Goal: Communication & Community: Connect with others

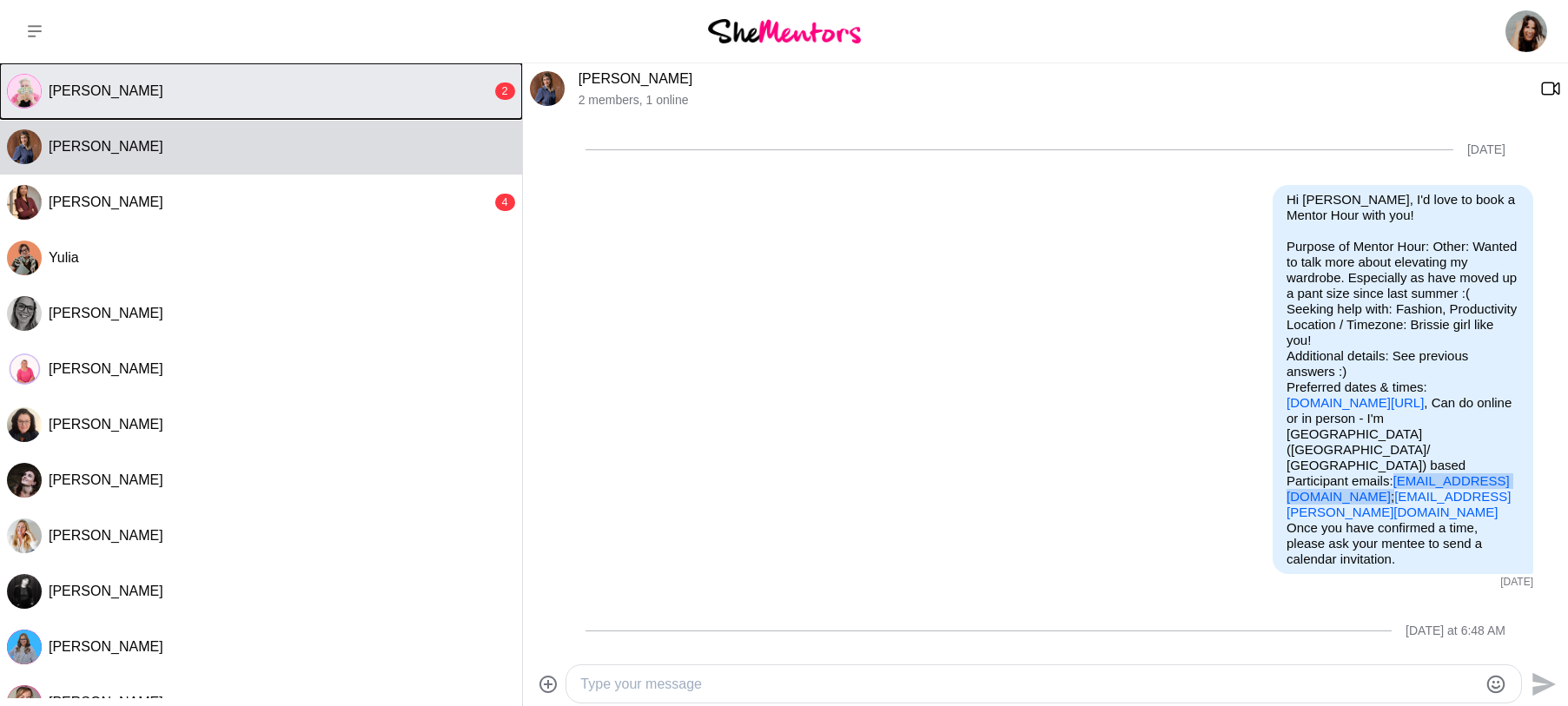
click at [208, 79] on button "[PERSON_NAME] 2" at bounding box center [261, 91] width 522 height 55
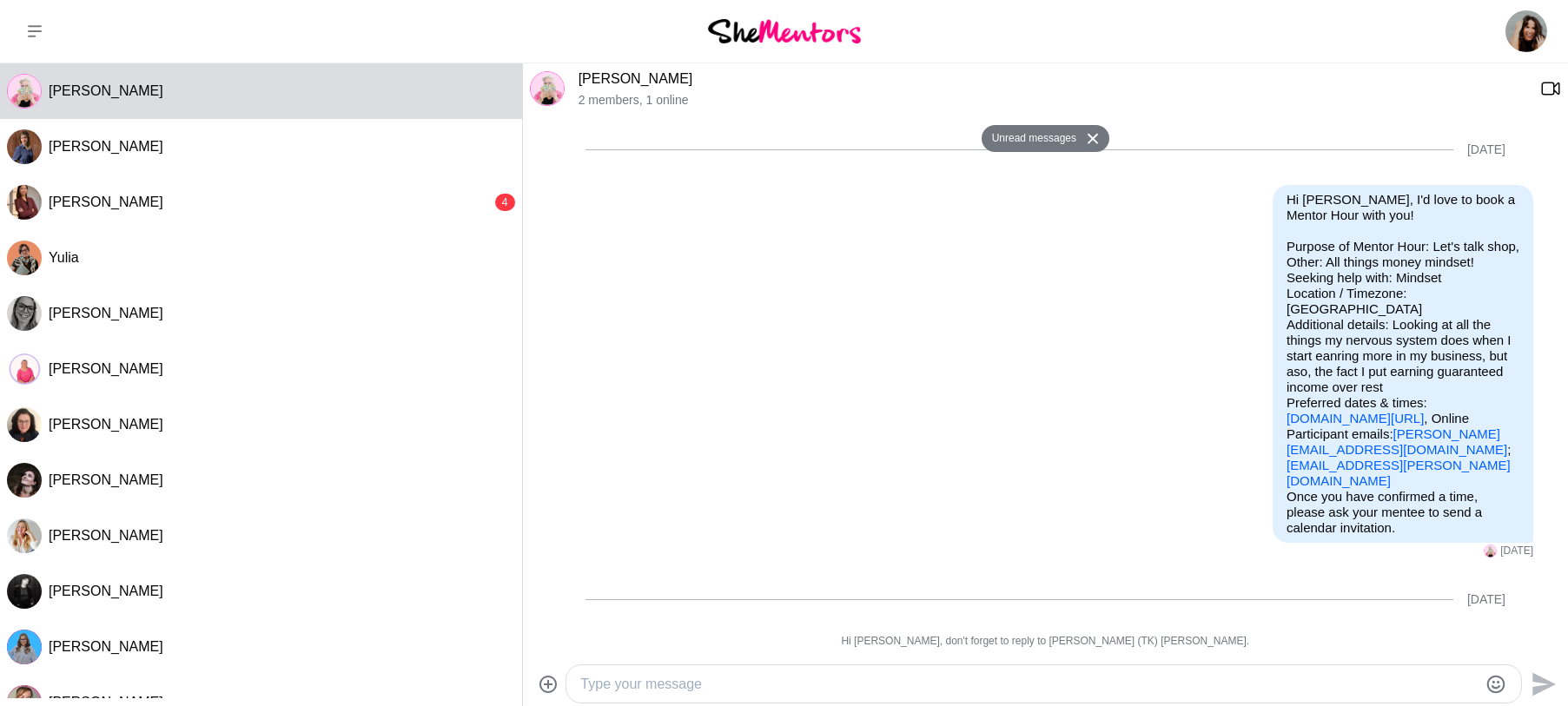
scroll to position [258, 0]
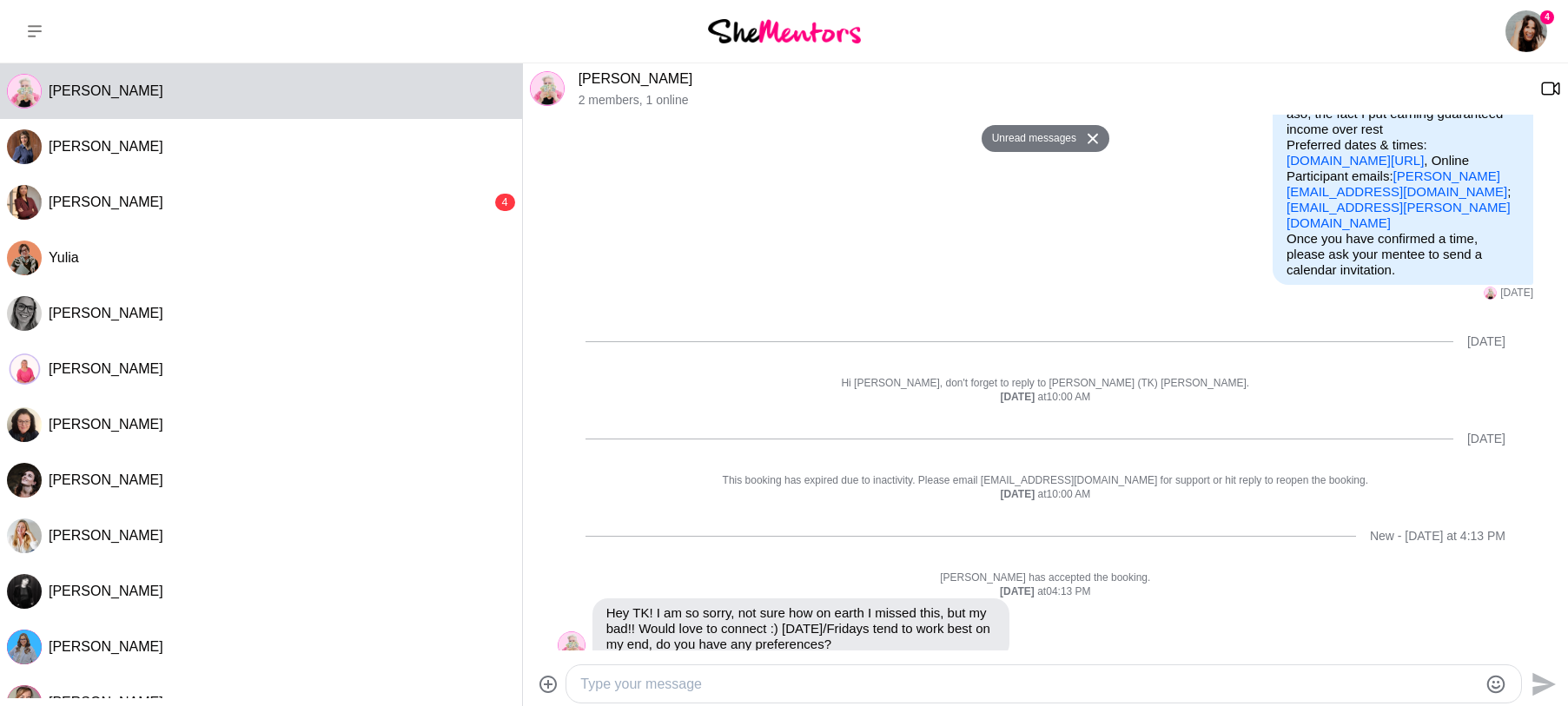
click at [896, 661] on div "Send" at bounding box center [1045, 683] width 1045 height 46
click at [787, 667] on div at bounding box center [1043, 683] width 954 height 37
click at [779, 674] on textarea "Type your message" at bounding box center [1029, 684] width 897 height 21
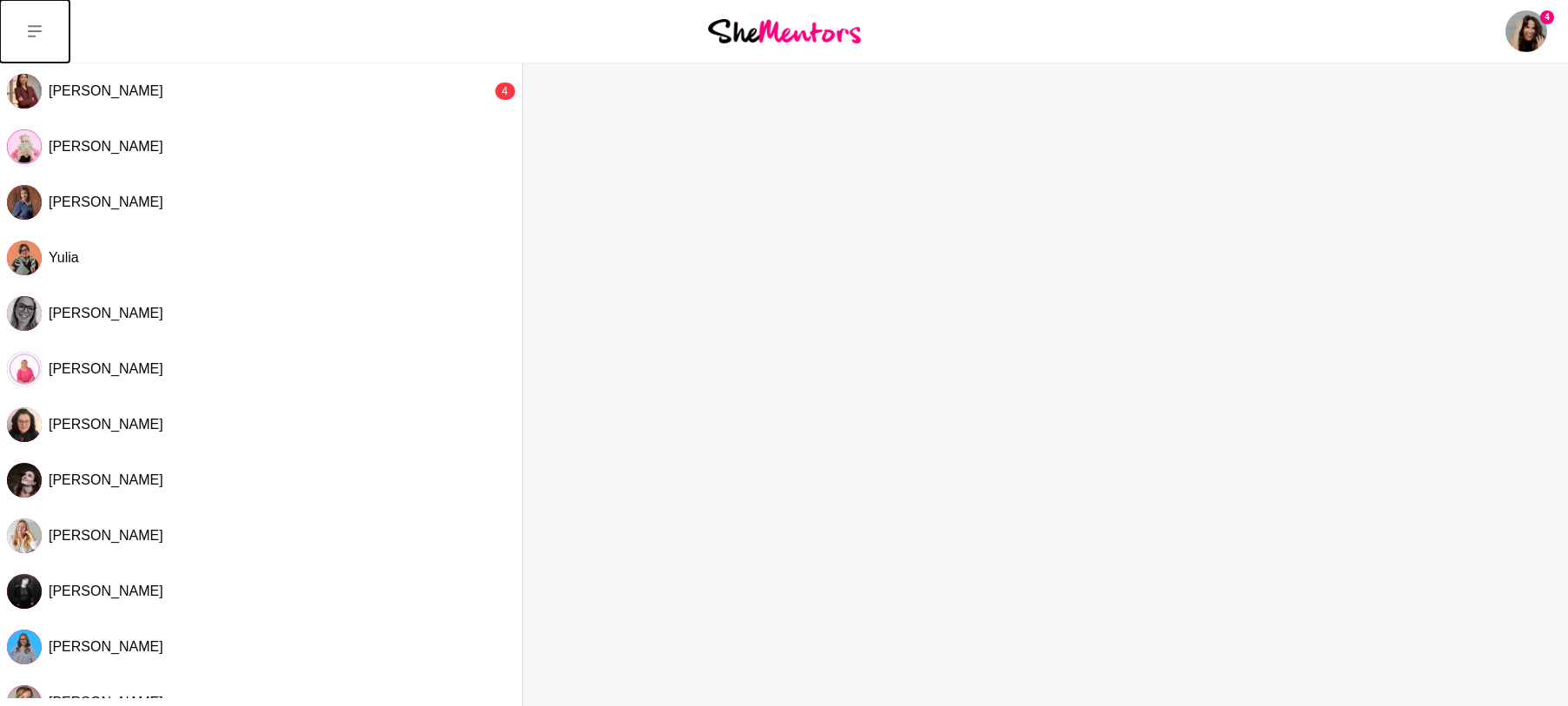
click at [35, 28] on icon at bounding box center [34, 31] width 14 height 14
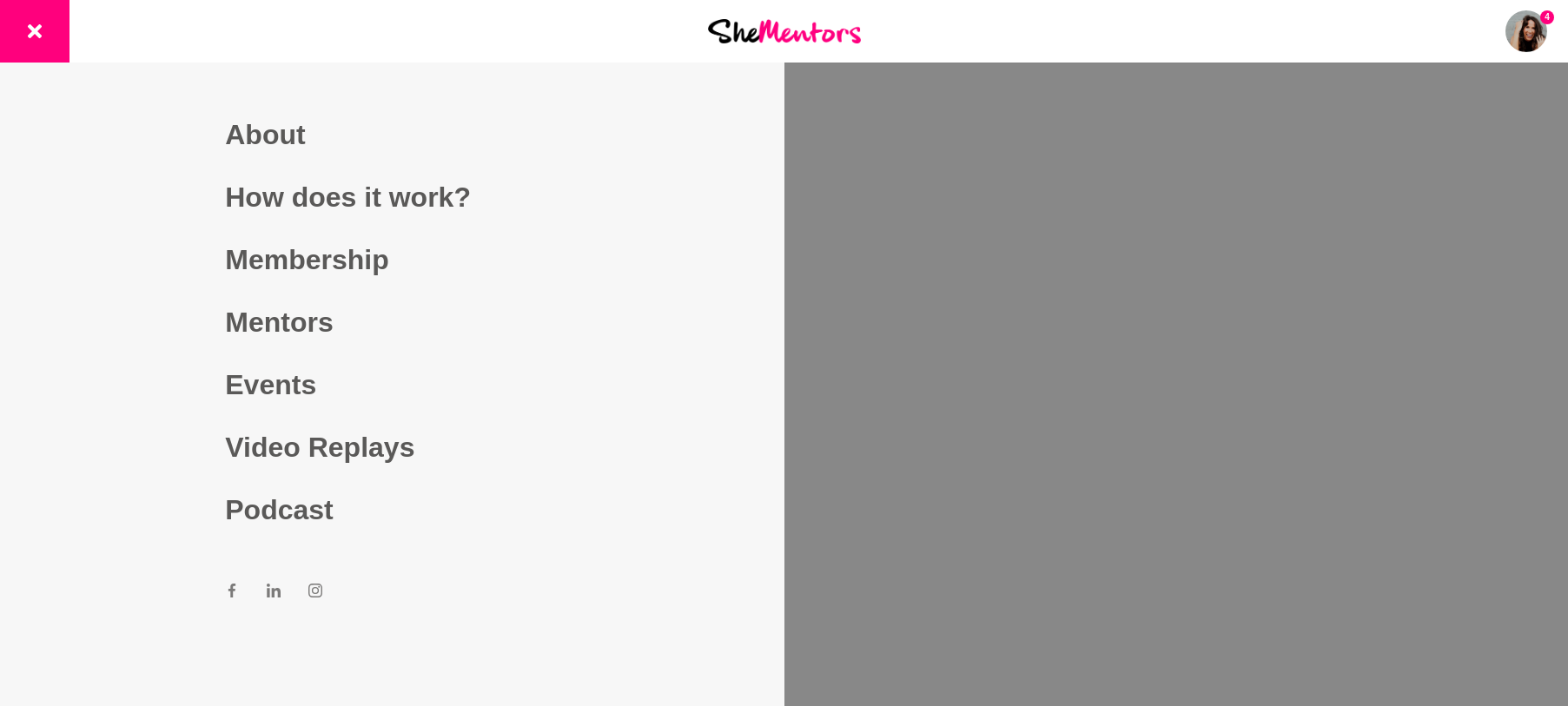
click at [1132, 28] on div "4 Dashboard Profile Saved Items Messages Bookings Reviews (24) Membership Logou…" at bounding box center [1306, 31] width 523 height 63
click at [19, 29] on button at bounding box center [34, 31] width 70 height 63
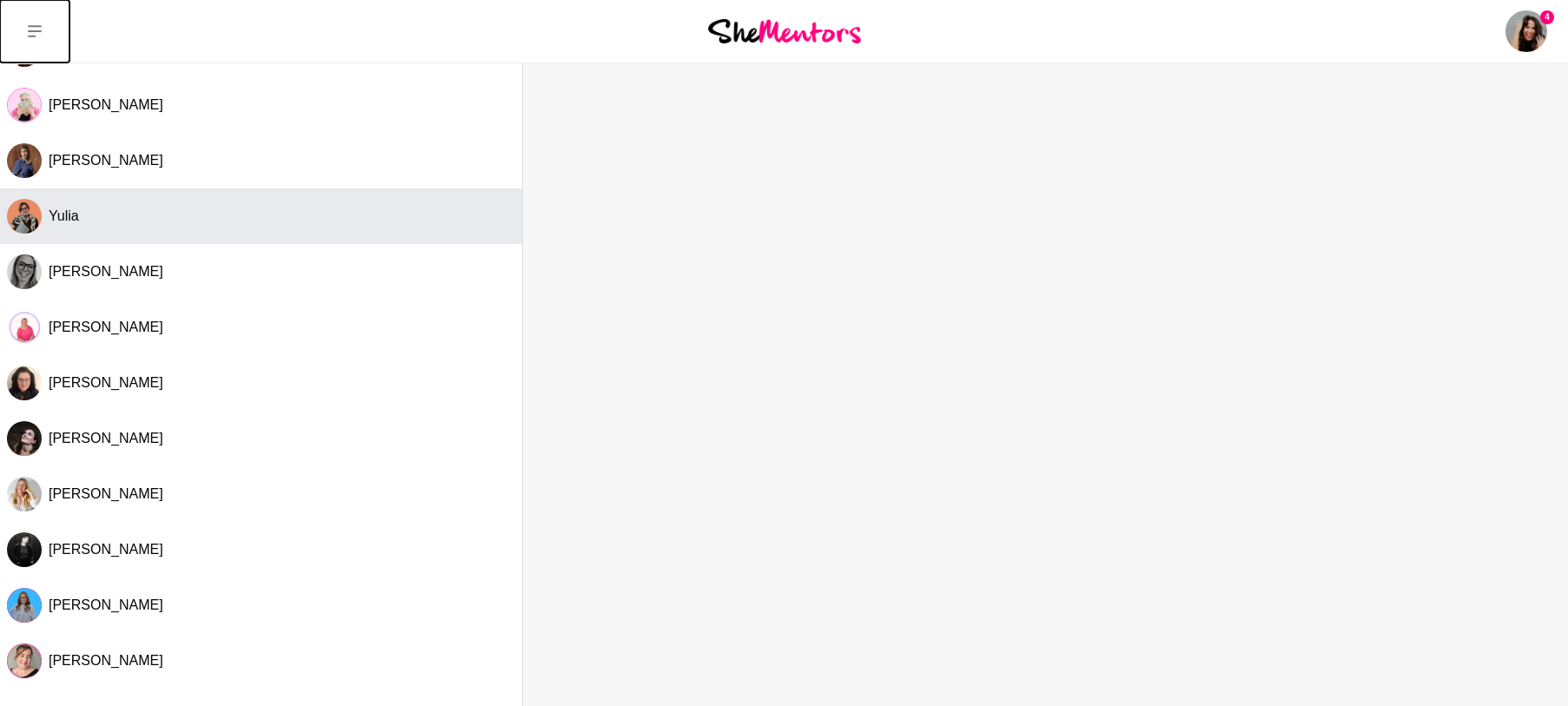
scroll to position [46, 0]
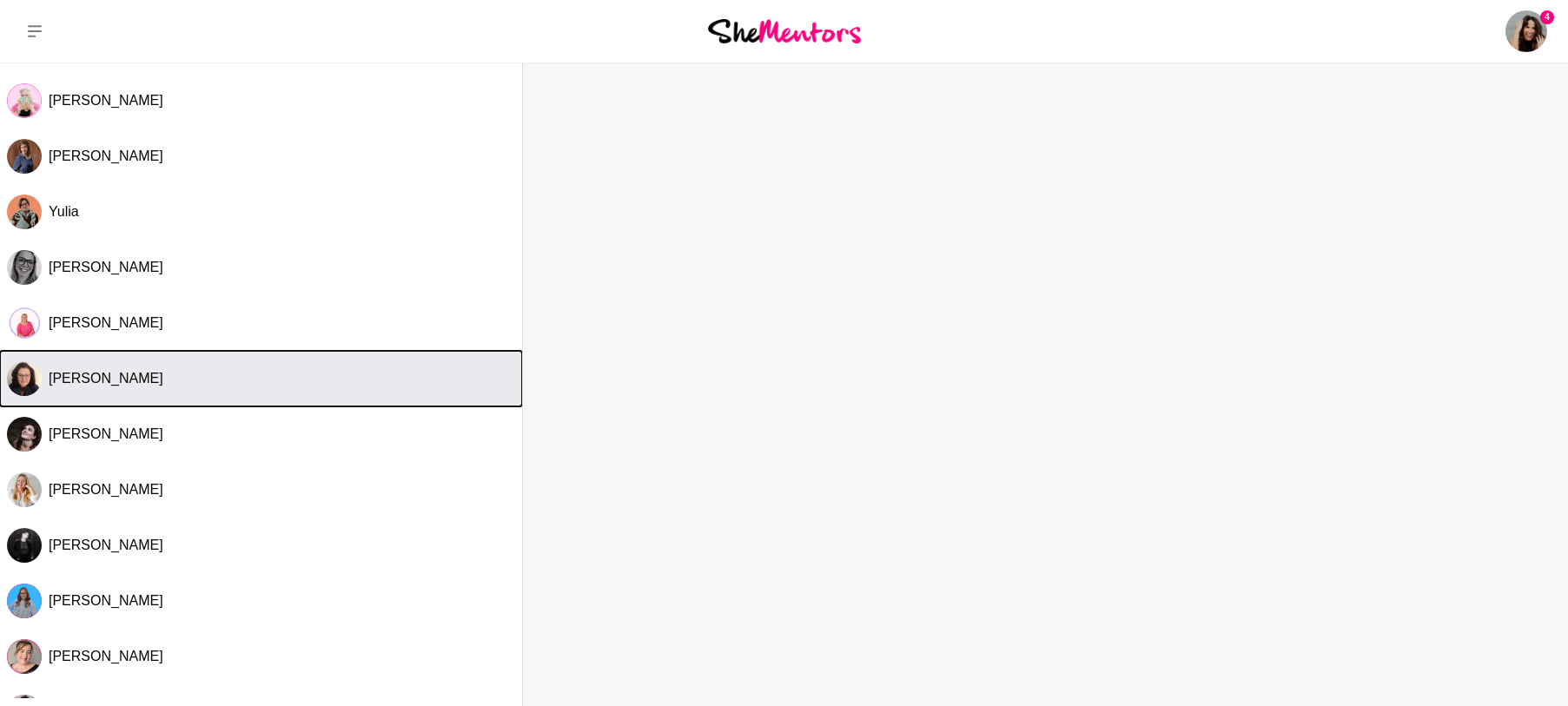
click at [160, 387] on button "[PERSON_NAME]" at bounding box center [261, 378] width 522 height 55
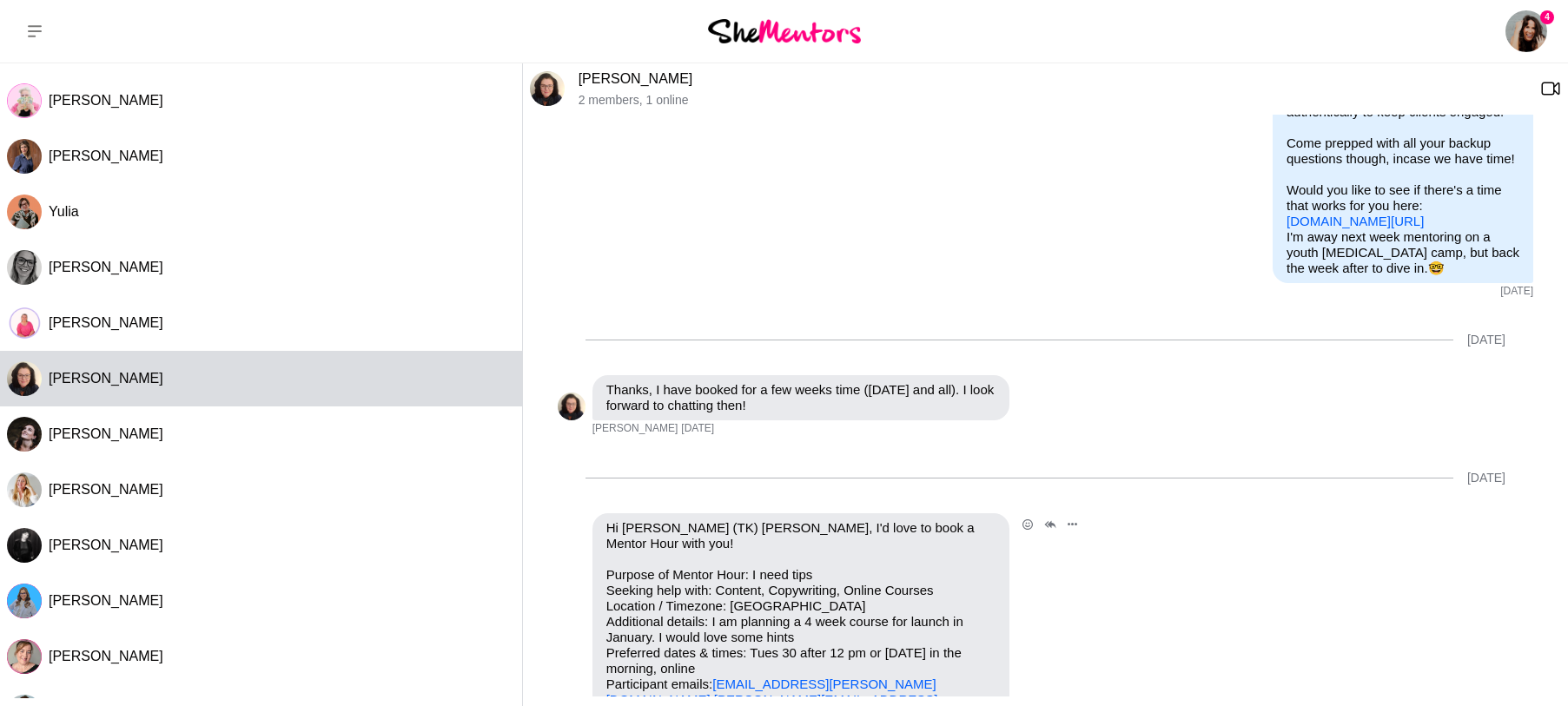
scroll to position [358, 0]
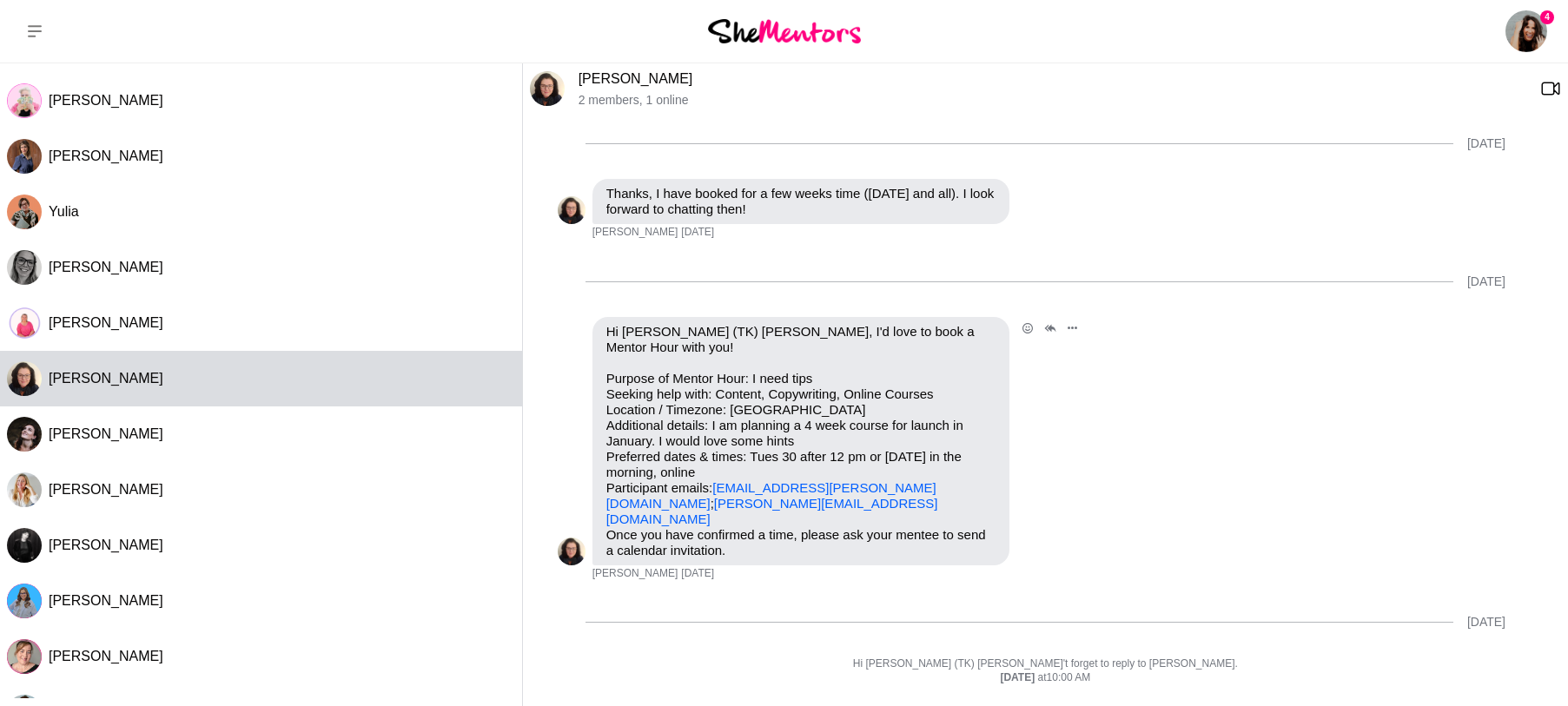
click at [709, 517] on link "annette@wholefutures.au" at bounding box center [772, 511] width 332 height 31
click at [585, 73] on link "[PERSON_NAME]" at bounding box center [635, 79] width 114 height 15
click at [542, 92] on img at bounding box center [547, 89] width 34 height 34
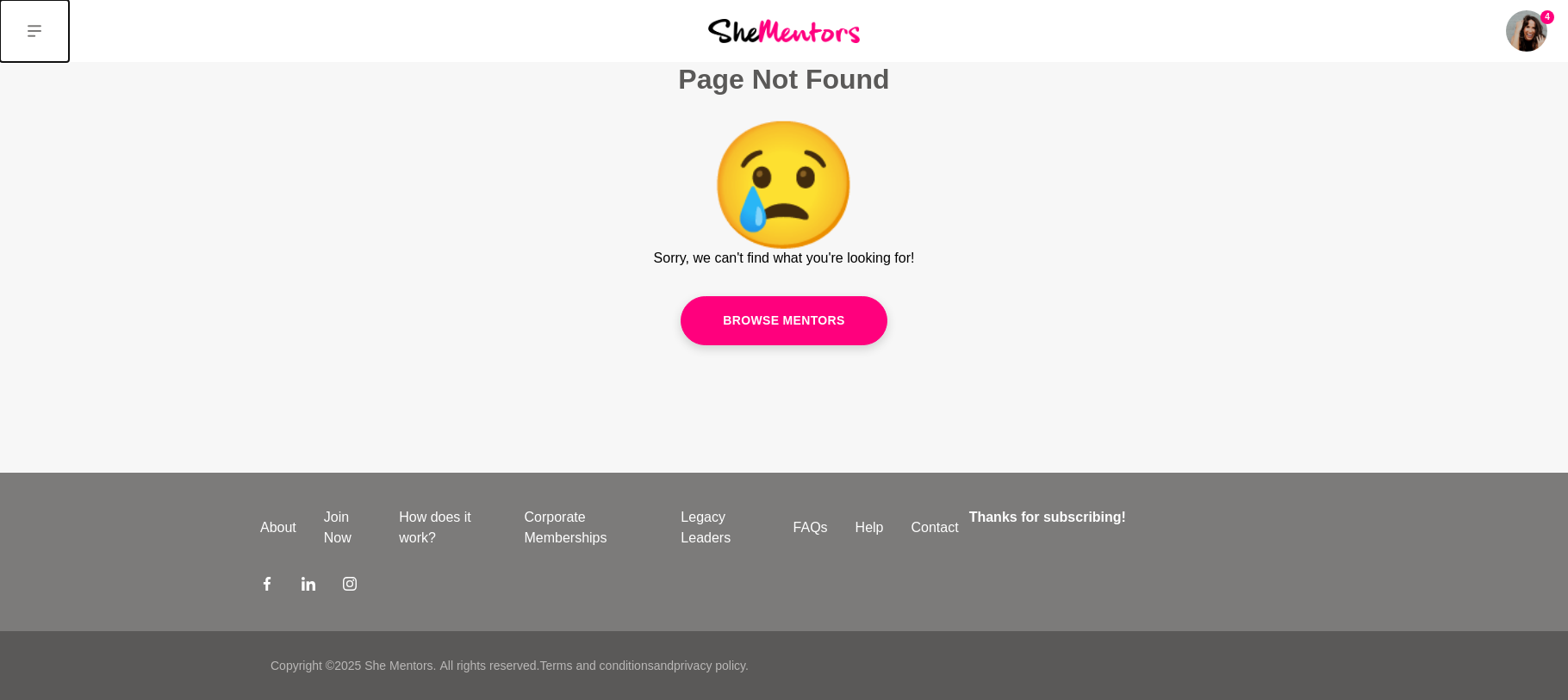
click at [32, 46] on button at bounding box center [34, 31] width 69 height 62
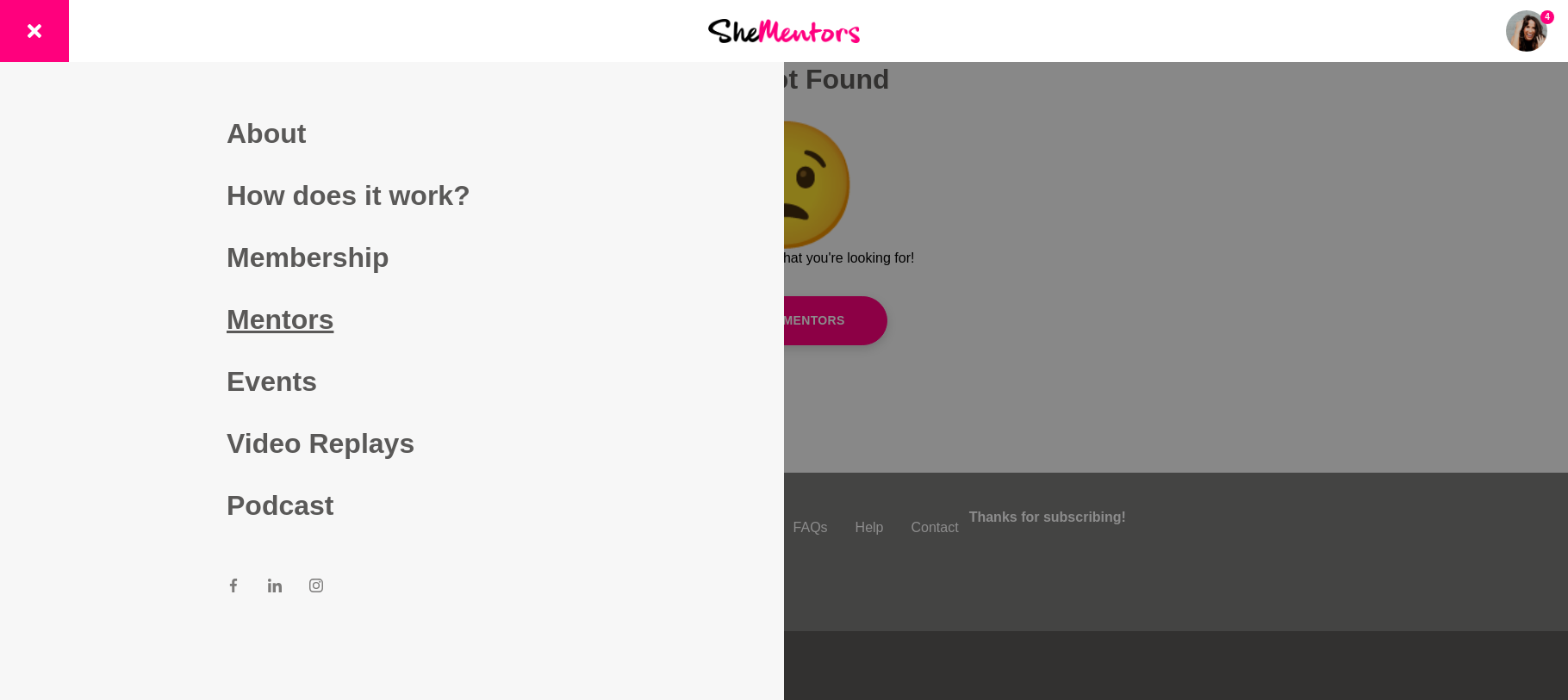
click at [295, 319] on link "Mentors" at bounding box center [392, 319] width 331 height 62
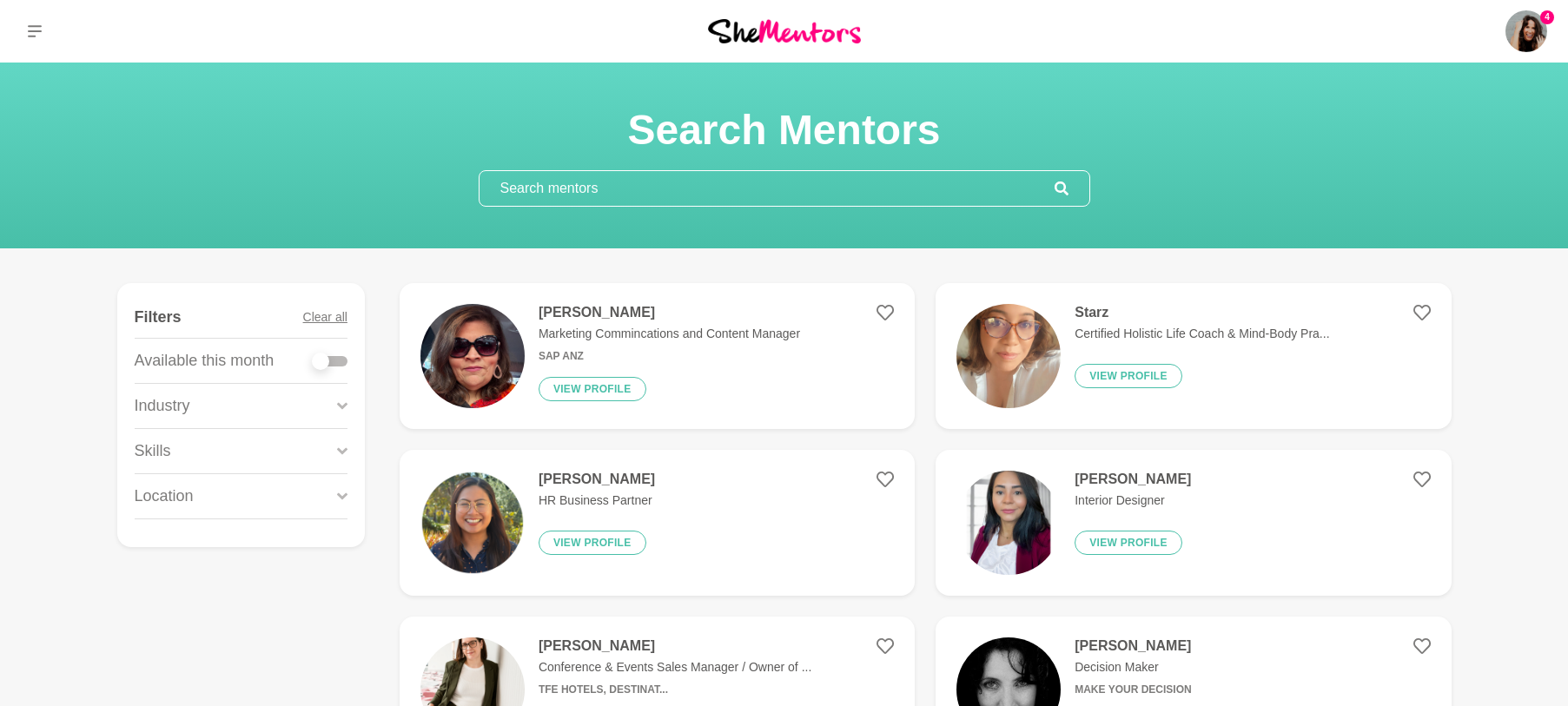
click at [588, 193] on input "text" at bounding box center [767, 189] width 575 height 34
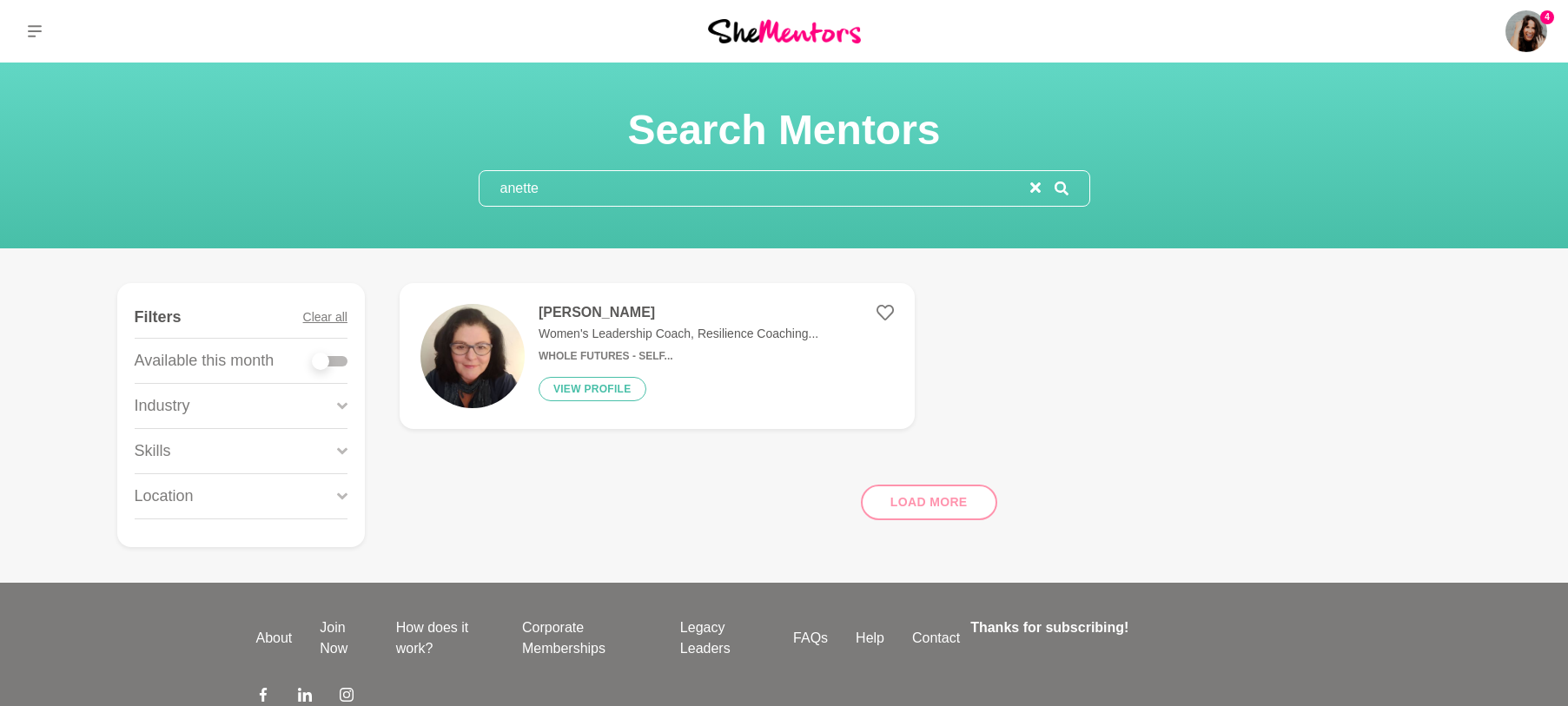
type input "anette"
click at [686, 334] on p "Women's Leadership Coach, Resilience Coaching..." at bounding box center [678, 334] width 280 height 18
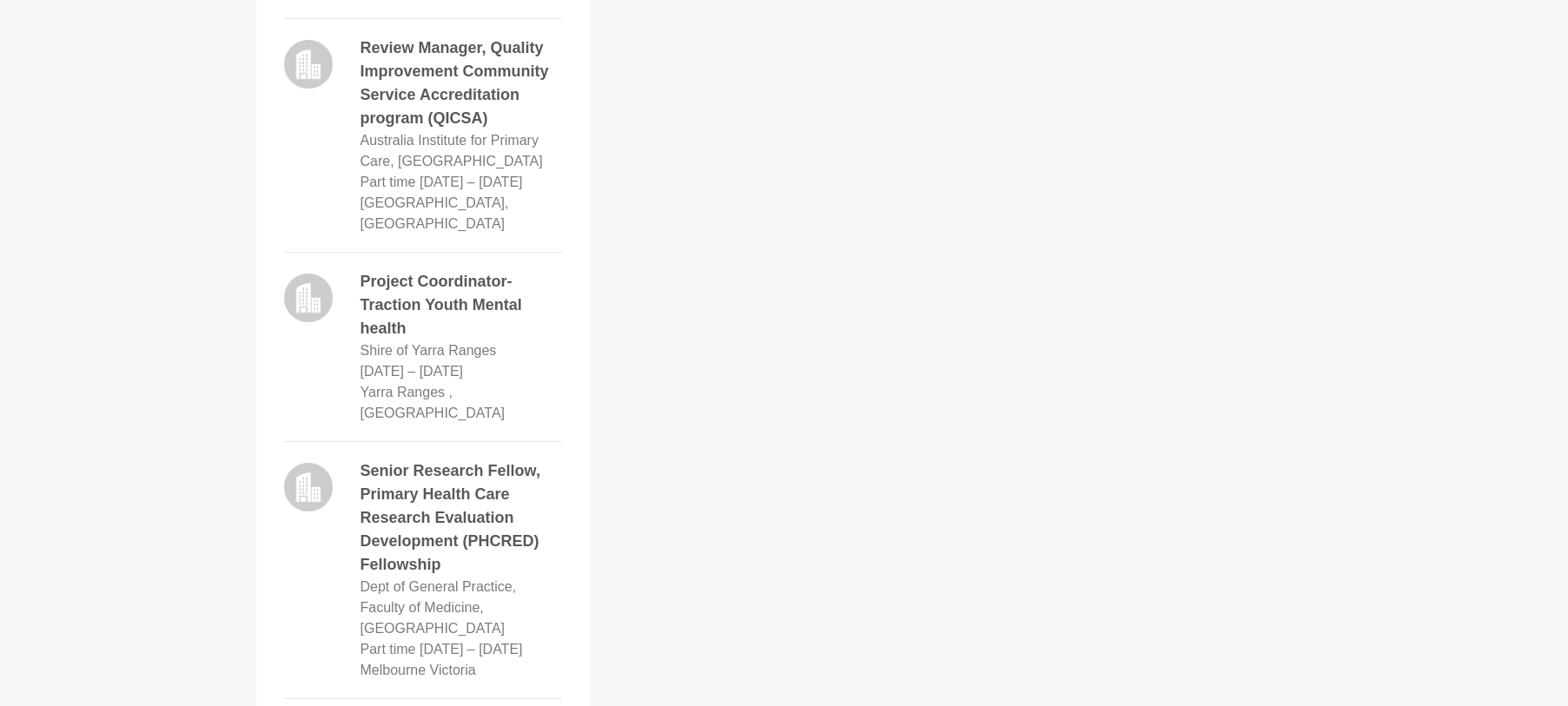
scroll to position [2504, 0]
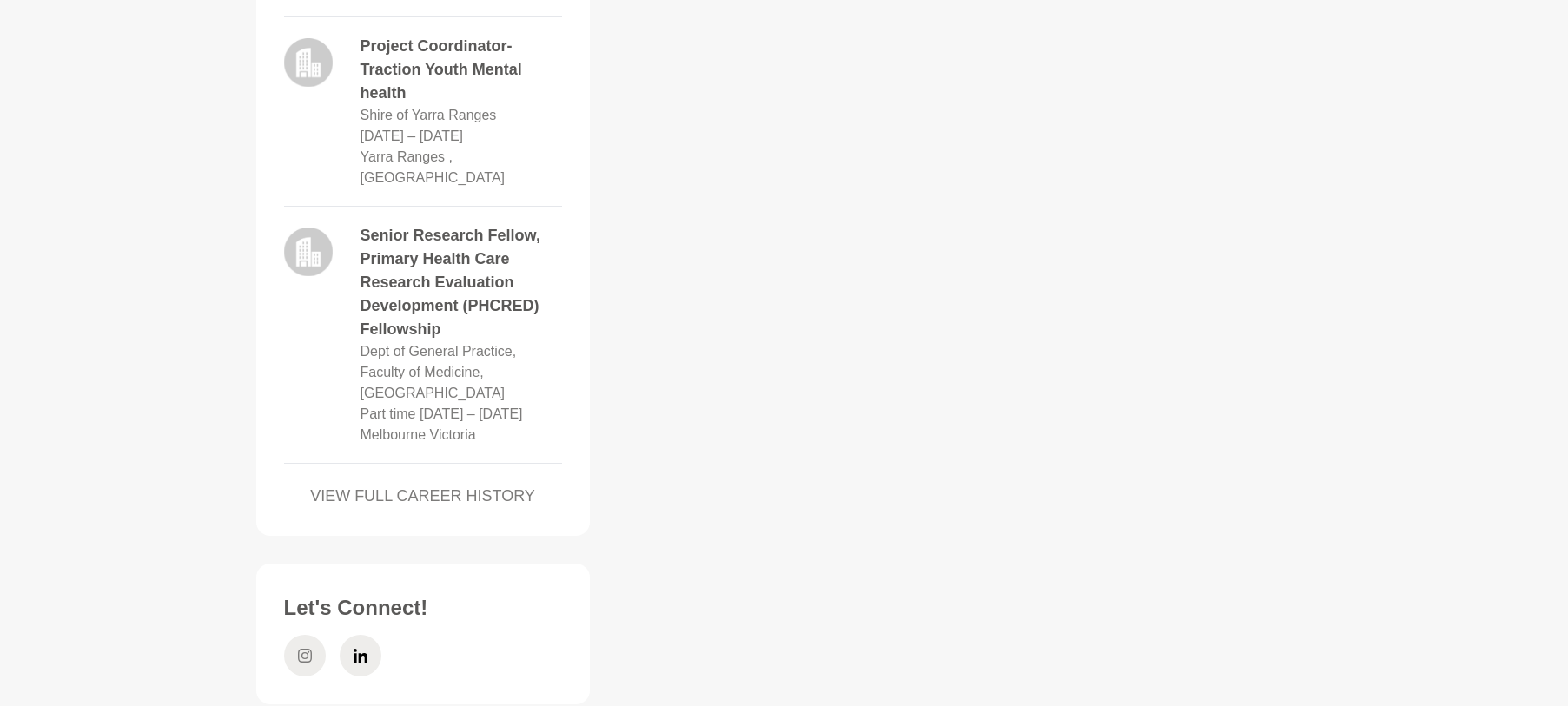
click at [310, 649] on icon at bounding box center [305, 655] width 14 height 14
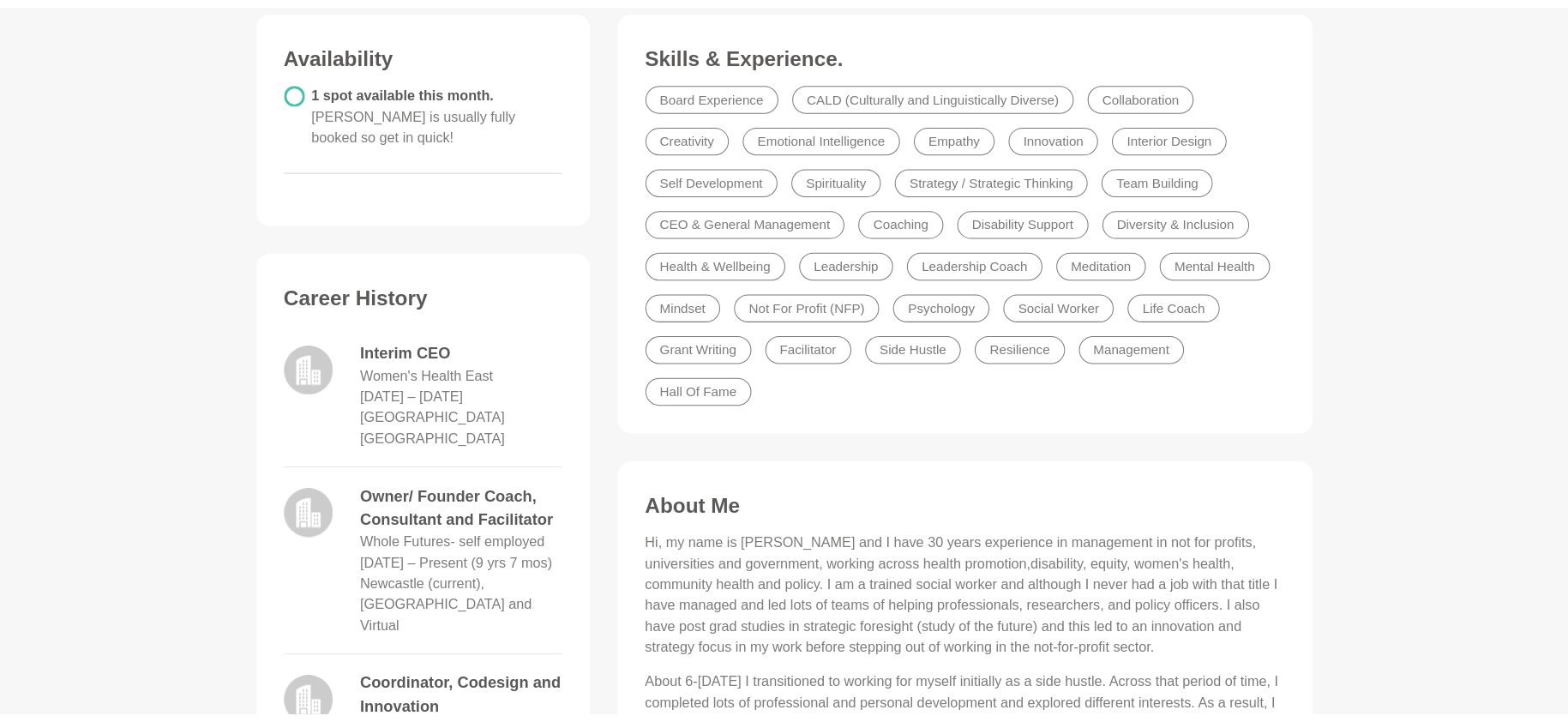
scroll to position [0, 0]
